Goal: Task Accomplishment & Management: Manage account settings

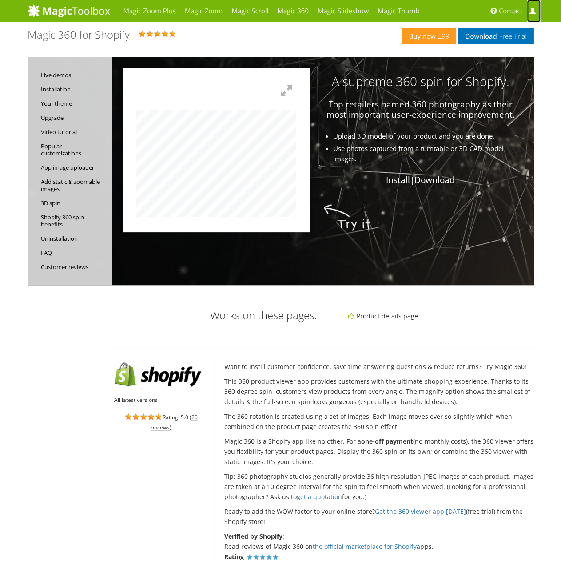
click at [535, 12] on span at bounding box center [532, 11] width 7 height 7
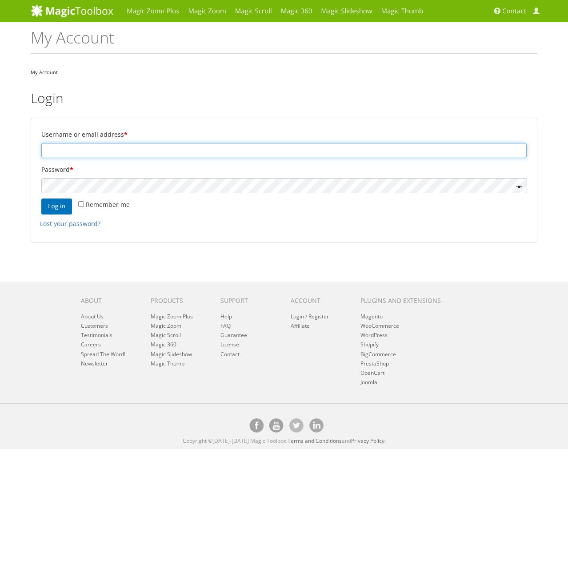
click at [114, 146] on input "Username or email address *" at bounding box center [283, 150] width 485 height 15
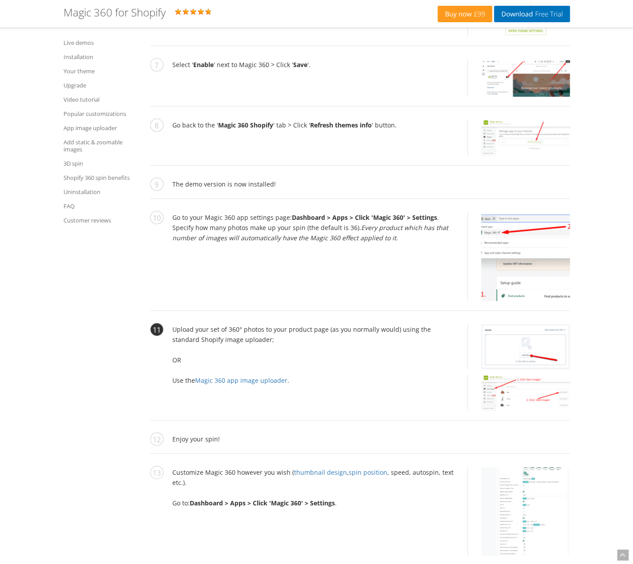
scroll to position [1422, 0]
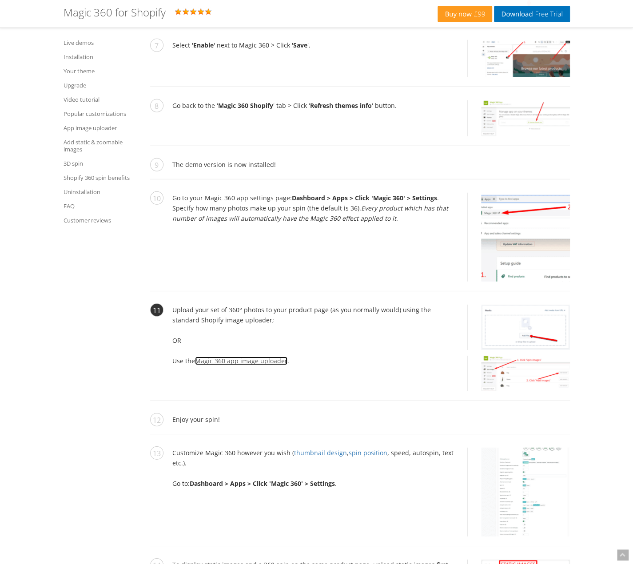
click at [235, 360] on link "Magic 360 app image uploader" at bounding box center [241, 361] width 92 height 8
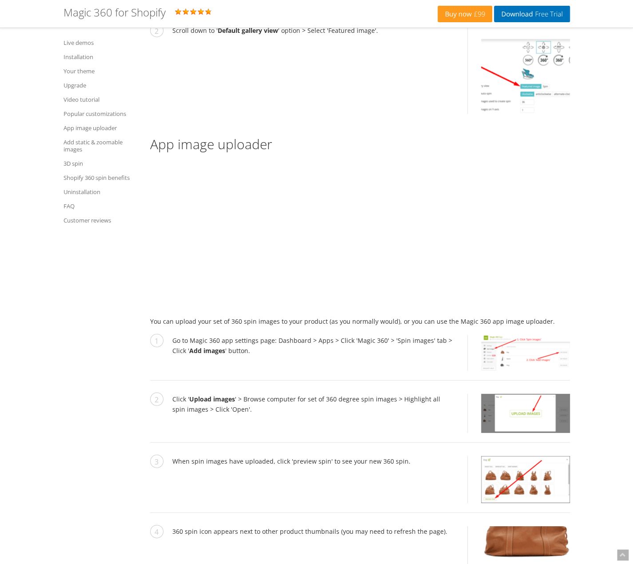
scroll to position [3080, 0]
